Goal: Communication & Community: Participate in discussion

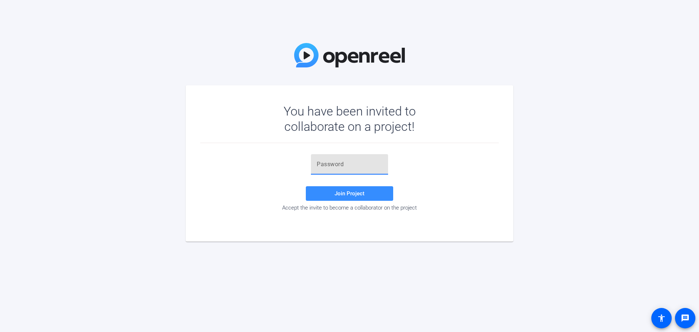
click at [343, 167] on input "text" at bounding box center [350, 164] width 66 height 9
paste input ")[PERSON_NAME]@"
drag, startPoint x: 316, startPoint y: 166, endPoint x: 321, endPoint y: 166, distance: 5.1
click at [316, 166] on div ")[PERSON_NAME]@" at bounding box center [349, 164] width 77 height 20
click at [317, 166] on input ")[PERSON_NAME]@" at bounding box center [350, 164] width 66 height 9
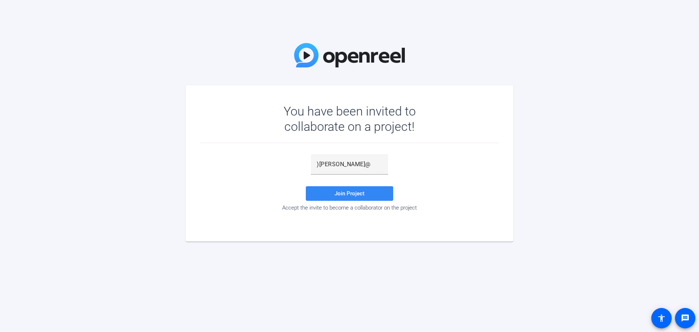
click at [337, 199] on span at bounding box center [349, 193] width 87 height 17
click at [339, 194] on span "Join Project" at bounding box center [350, 193] width 30 height 7
click at [365, 164] on input ")[PERSON_NAME]@" at bounding box center [350, 164] width 66 height 9
type input ")[PERSON_NAME]@"
click at [346, 198] on span at bounding box center [349, 193] width 87 height 17
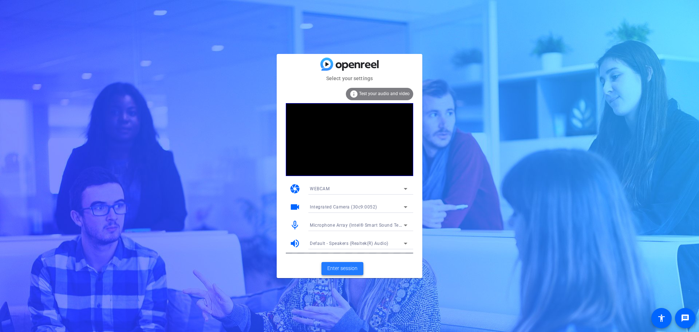
click at [345, 270] on span "Enter session" at bounding box center [342, 268] width 30 height 8
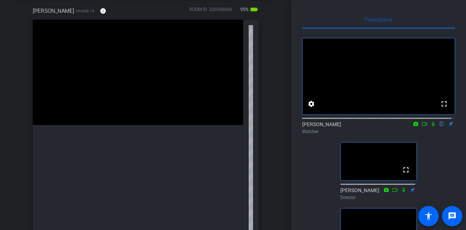
click at [430, 126] on icon at bounding box center [433, 123] width 6 height 5
click at [431, 126] on icon at bounding box center [433, 124] width 4 height 5
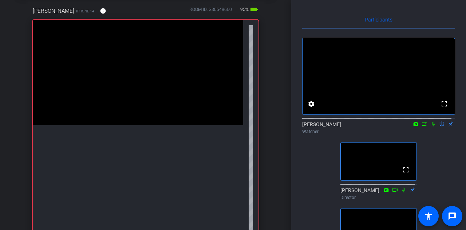
scroll to position [36, 0]
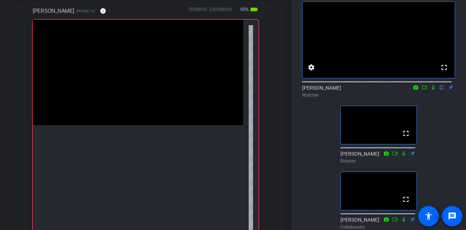
click at [422, 90] on icon at bounding box center [425, 87] width 6 height 5
click at [439, 90] on icon at bounding box center [442, 87] width 6 height 5
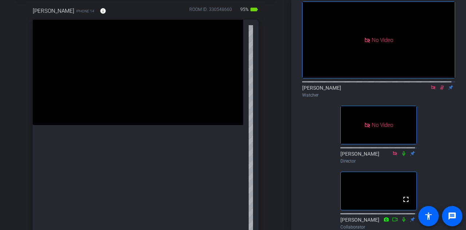
click at [440, 90] on icon at bounding box center [442, 87] width 4 height 5
click at [431, 90] on icon at bounding box center [433, 87] width 6 height 5
click at [422, 90] on icon at bounding box center [425, 87] width 6 height 5
click at [439, 90] on icon at bounding box center [442, 87] width 6 height 5
click at [440, 90] on icon at bounding box center [442, 87] width 4 height 5
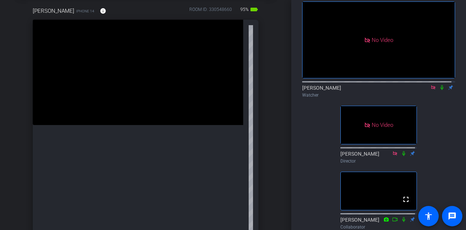
click at [441, 90] on icon at bounding box center [442, 87] width 3 height 5
click at [439, 90] on icon at bounding box center [442, 87] width 6 height 5
click at [441, 90] on icon at bounding box center [442, 87] width 3 height 5
click at [440, 90] on icon at bounding box center [442, 87] width 4 height 5
click at [439, 90] on icon at bounding box center [442, 87] width 6 height 5
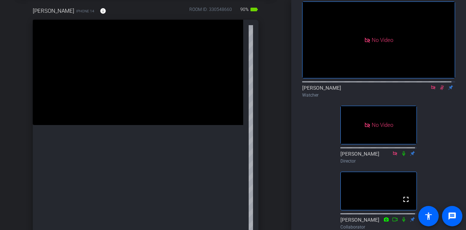
click at [440, 90] on icon at bounding box center [442, 87] width 4 height 5
click at [439, 90] on icon at bounding box center [442, 87] width 6 height 5
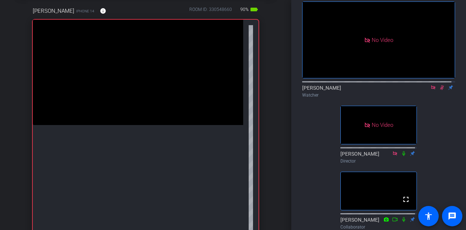
click at [439, 90] on icon at bounding box center [442, 87] width 6 height 5
click at [440, 90] on icon at bounding box center [442, 87] width 4 height 5
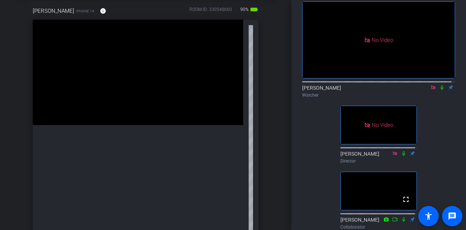
click at [431, 89] on icon at bounding box center [433, 87] width 4 height 4
